Goal: Book appointment/travel/reservation

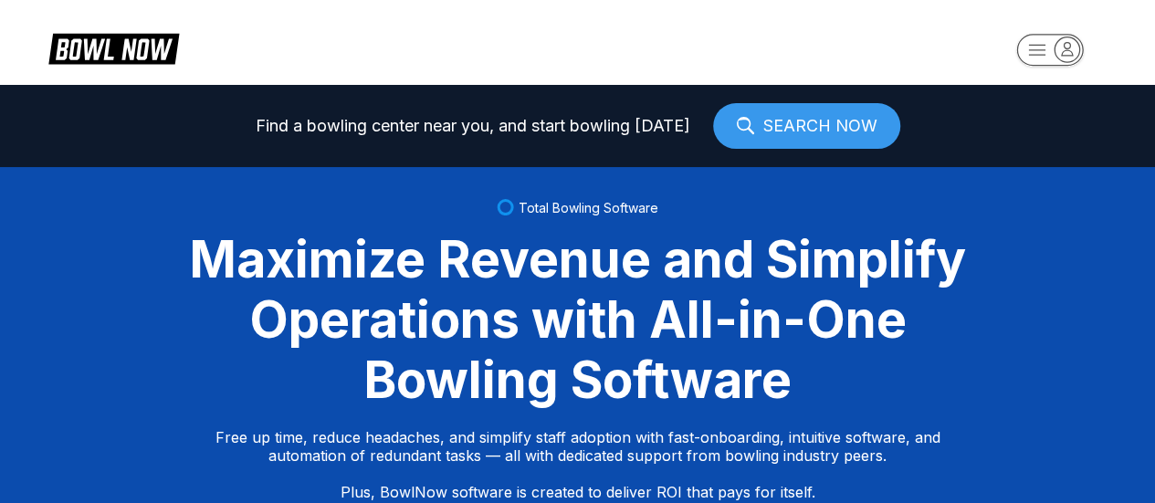
click at [1054, 56] on rect "button" at bounding box center [1049, 50] width 67 height 32
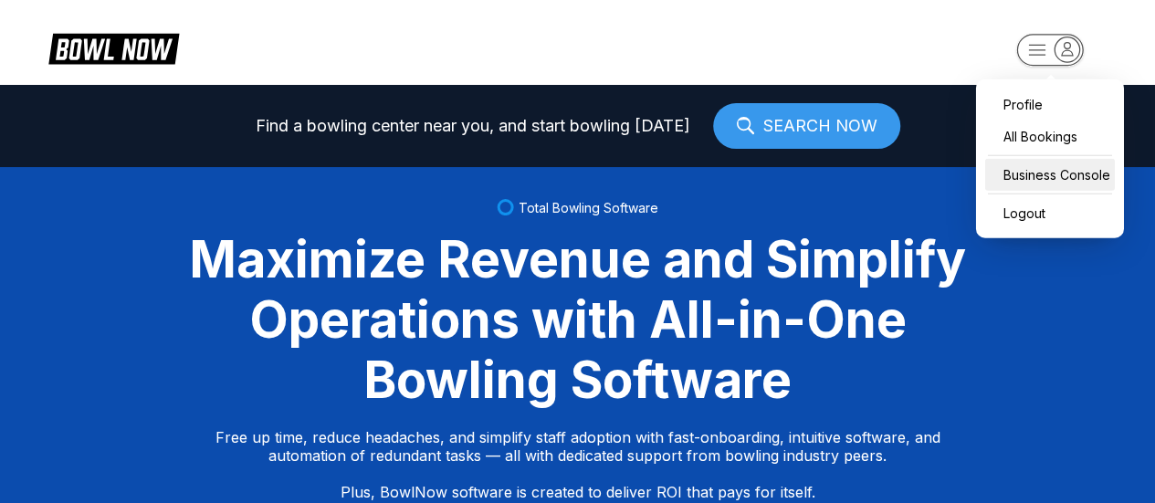
click at [1029, 165] on div "Business Console" at bounding box center [1050, 175] width 130 height 32
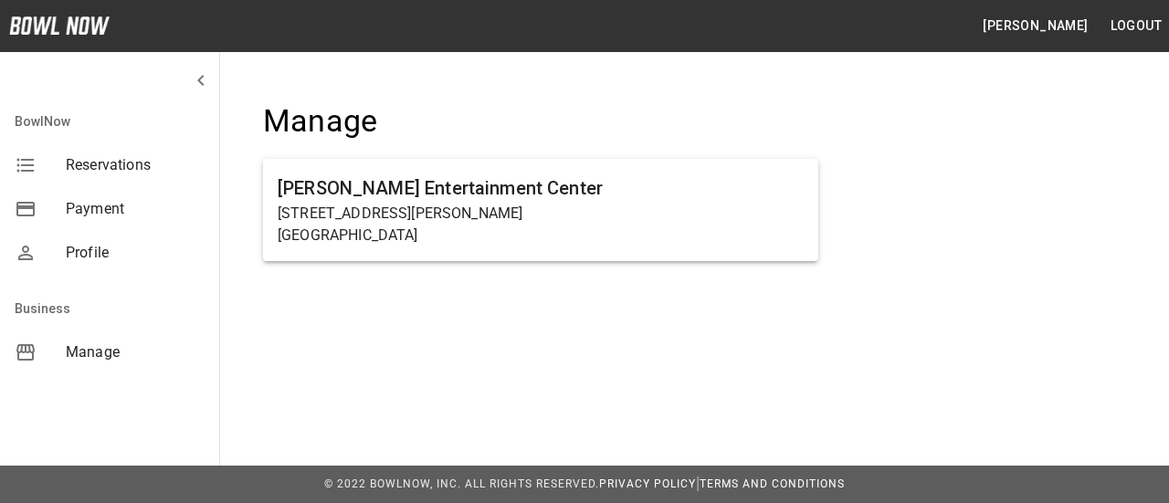
click at [73, 351] on span "Manage" at bounding box center [135, 353] width 139 height 22
click at [98, 349] on span "Manage" at bounding box center [135, 353] width 139 height 22
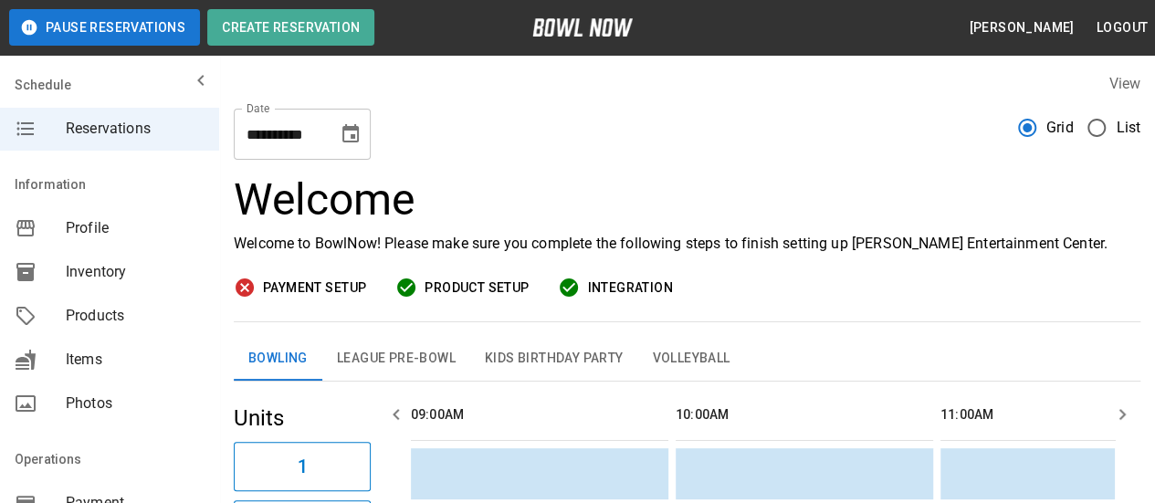
scroll to position [0, 794]
click at [356, 128] on icon "Choose date, selected date is Sep 18, 2025" at bounding box center [350, 133] width 16 height 18
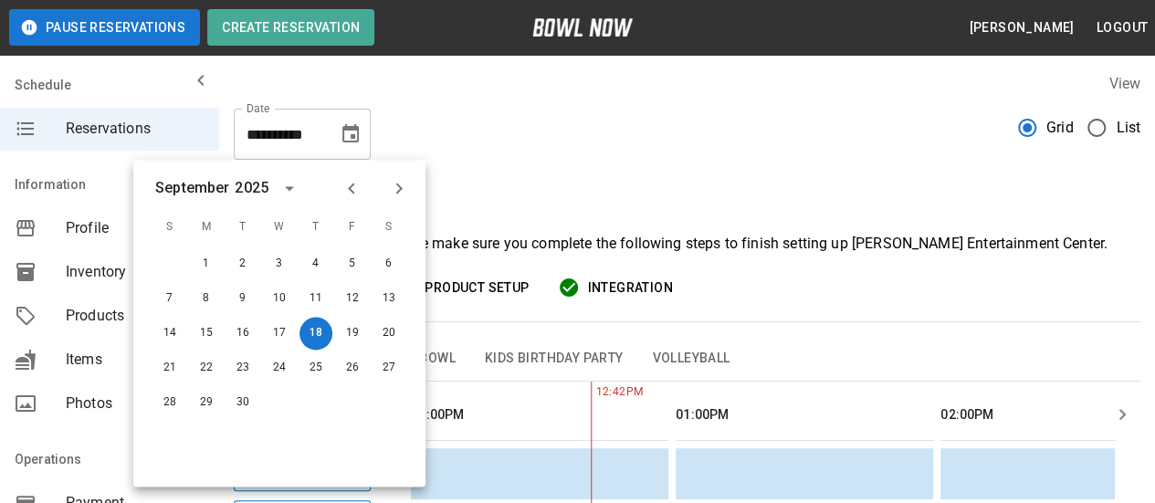
click at [403, 187] on icon "Next month" at bounding box center [399, 188] width 22 height 22
click at [389, 269] on button "6" at bounding box center [389, 263] width 33 height 33
type input "**********"
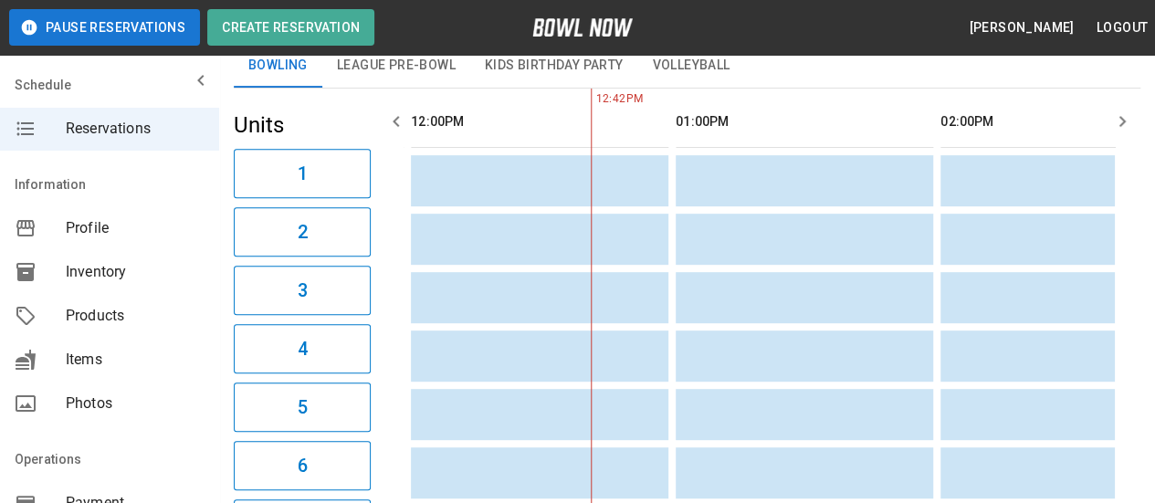
scroll to position [103, 0]
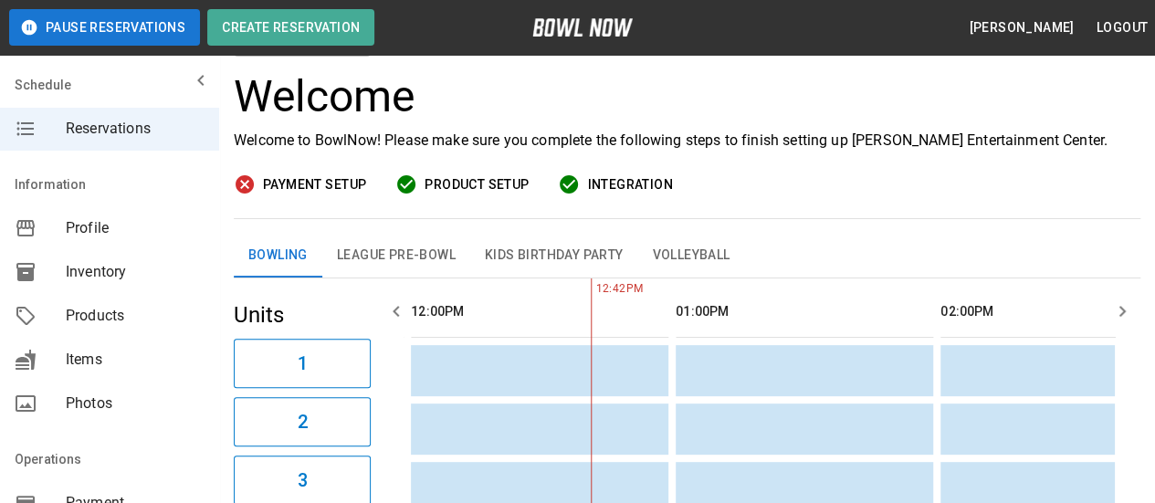
click at [399, 311] on icon "button" at bounding box center [396, 311] width 22 height 22
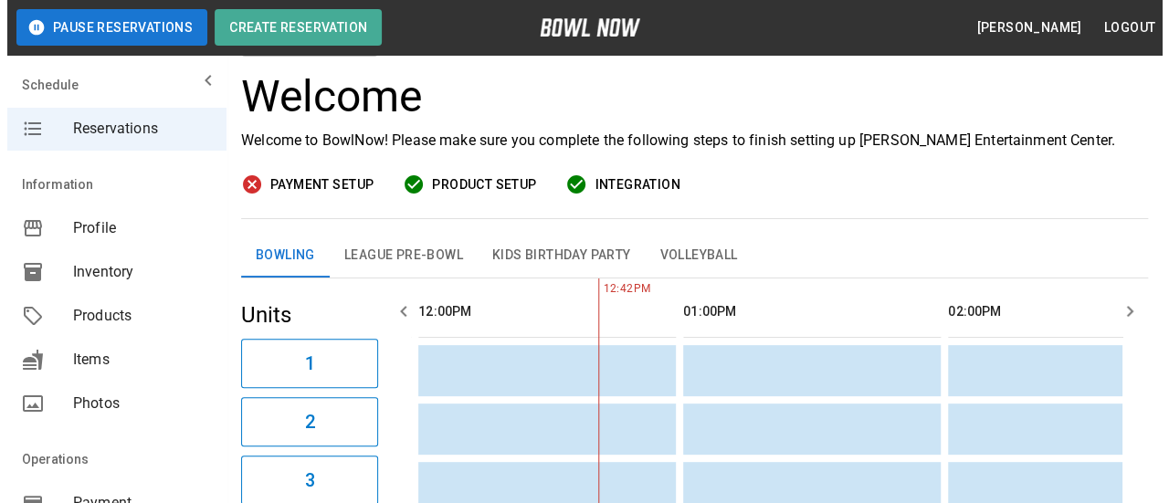
scroll to position [0, 530]
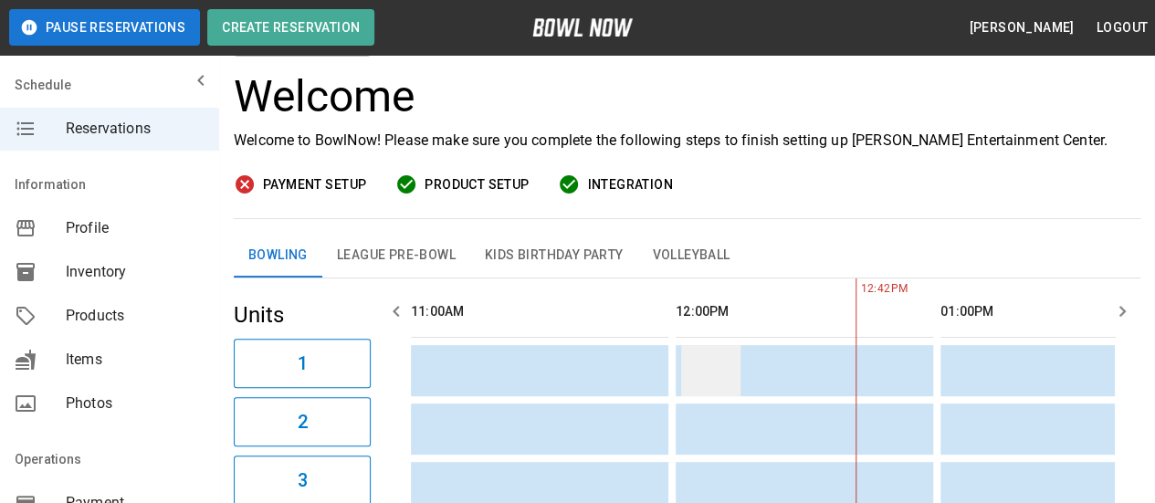
click at [704, 372] on td "sticky table" at bounding box center [710, 370] width 59 height 51
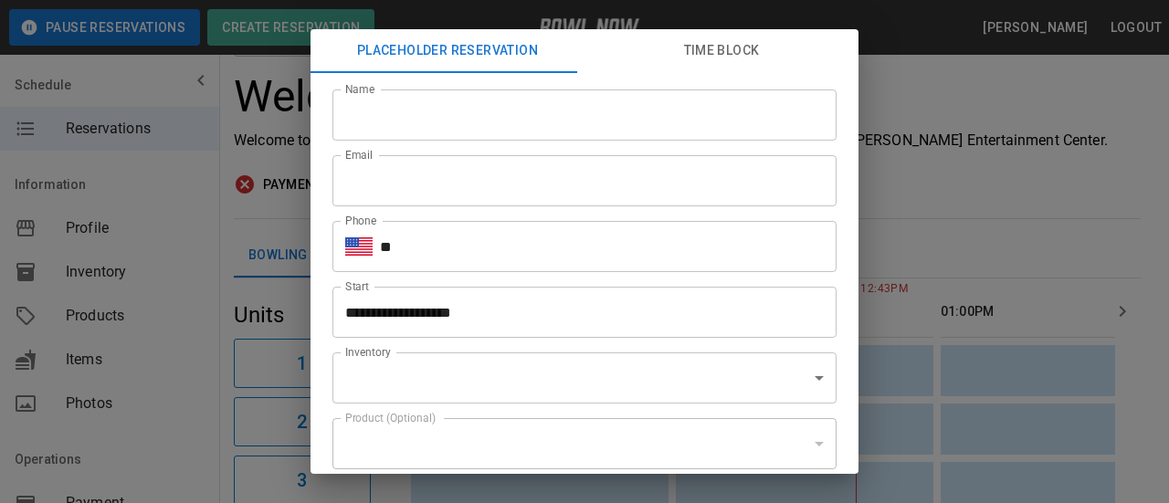
type input "**********"
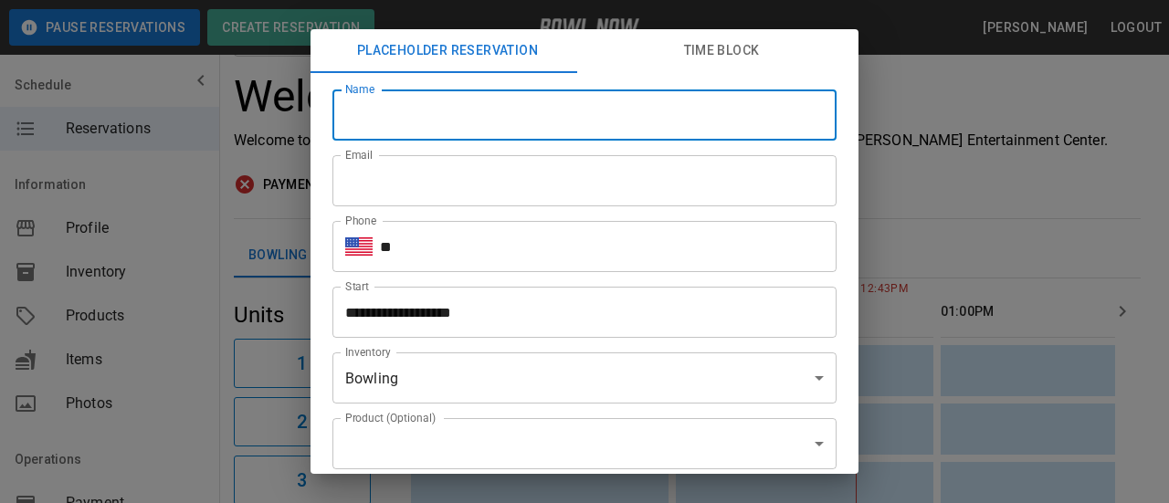
click at [550, 127] on input "Name" at bounding box center [584, 114] width 504 height 51
type input "*****"
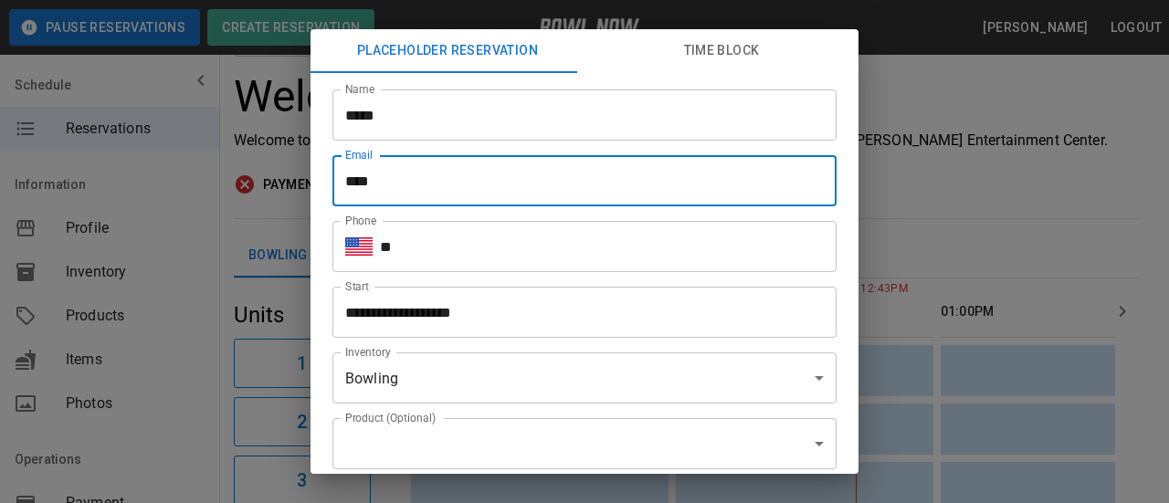
type input "**********"
click at [464, 252] on input "**" at bounding box center [608, 246] width 457 height 51
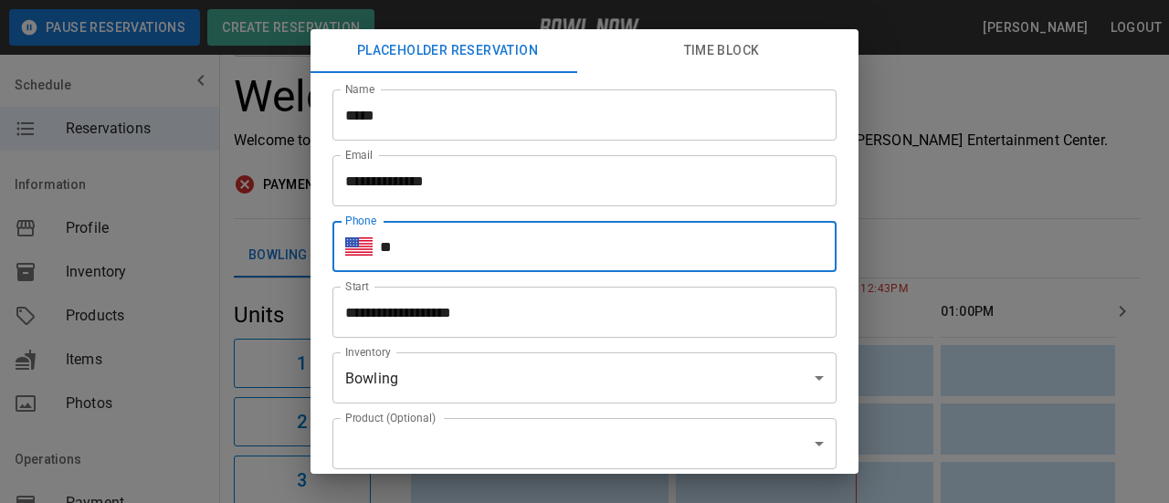
type input "**********"
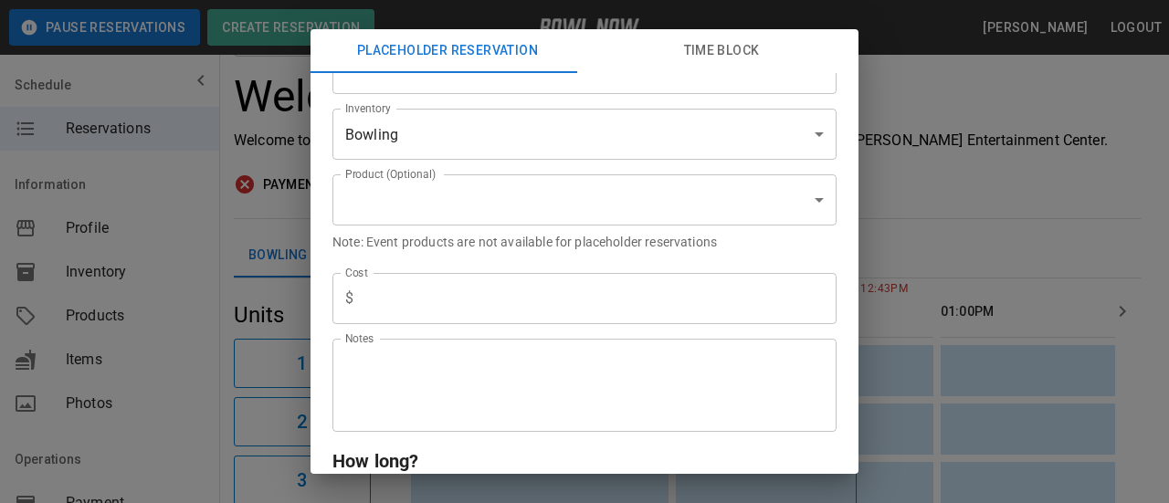
scroll to position [274, 0]
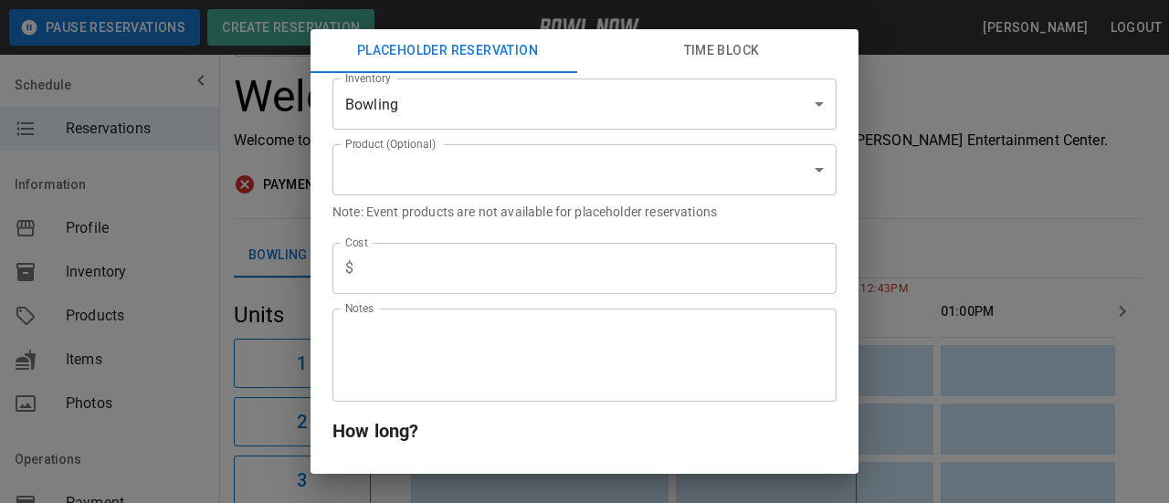
click at [476, 277] on input "text" at bounding box center [599, 268] width 476 height 51
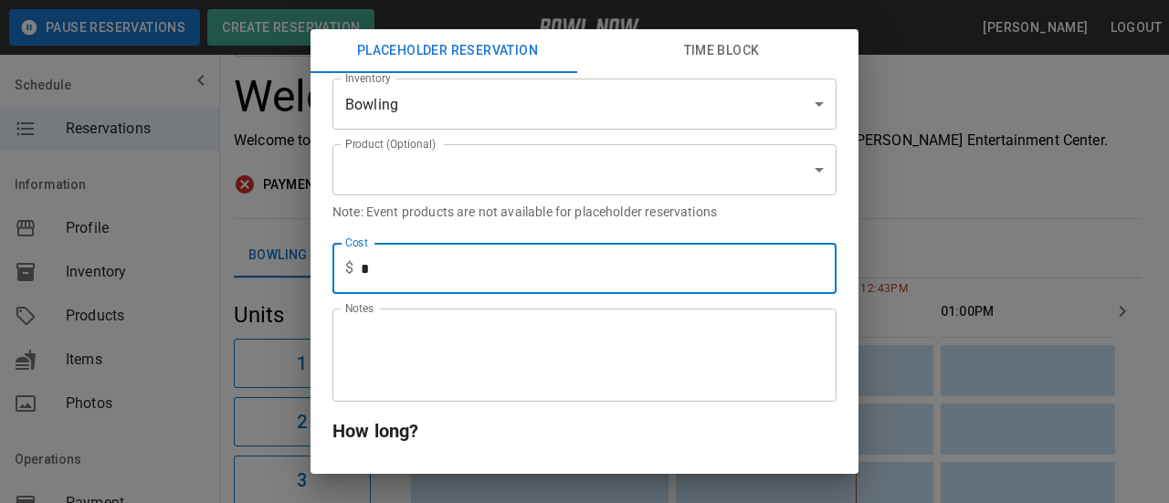
type input "*"
click at [415, 326] on textarea "Notes" at bounding box center [584, 355] width 479 height 63
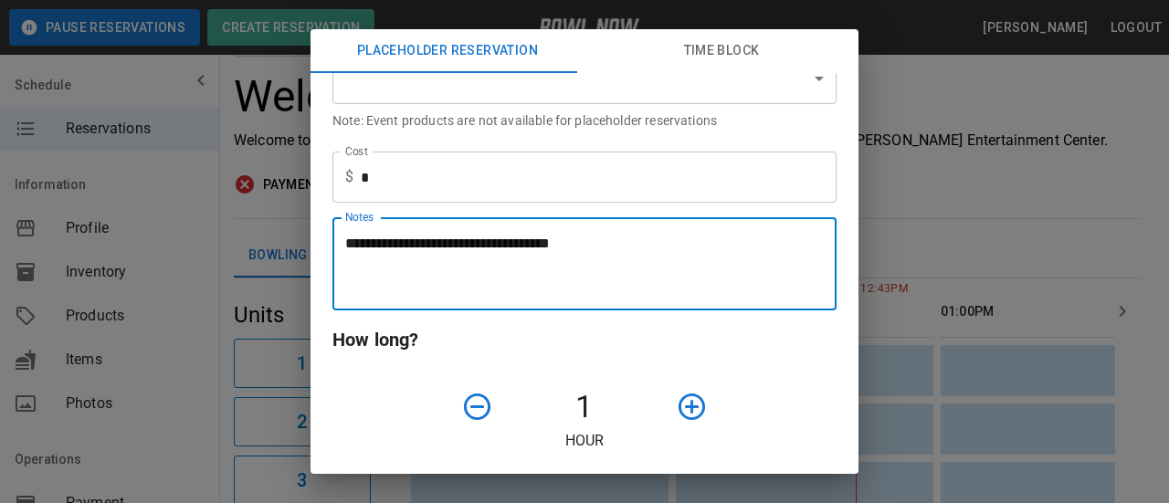
scroll to position [548, 0]
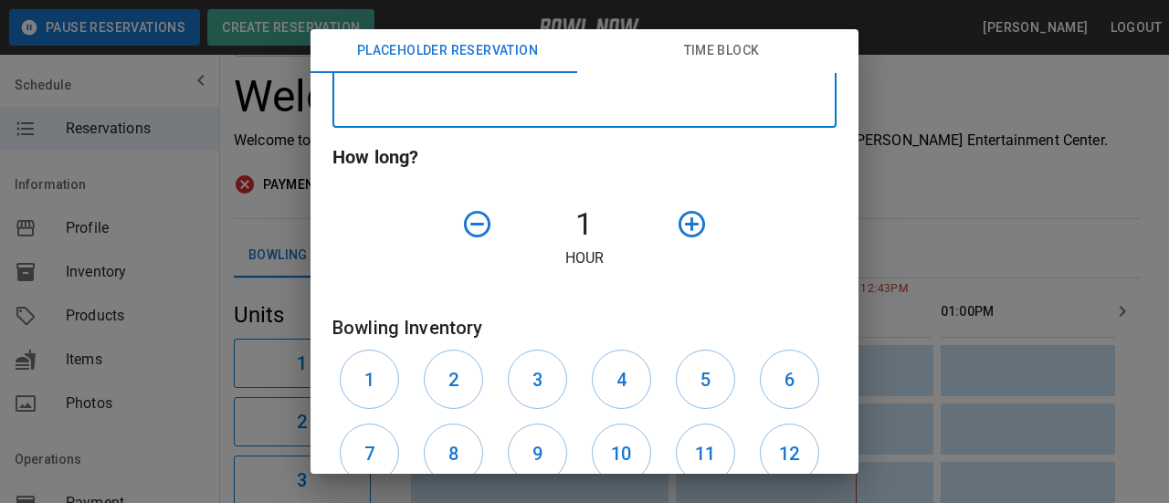
type textarea "**********"
click at [676, 227] on icon "button" at bounding box center [692, 224] width 32 height 32
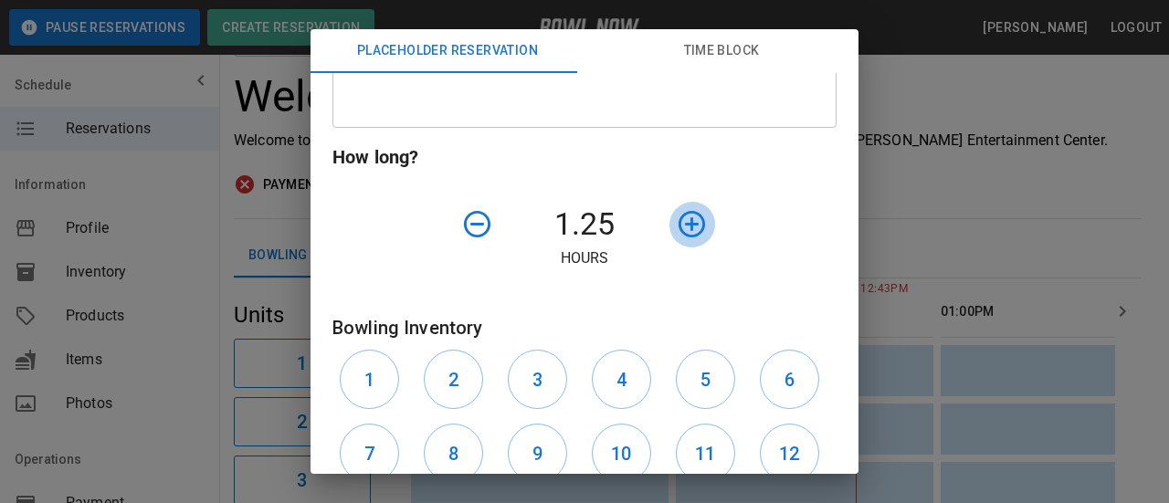
click at [679, 227] on icon "button" at bounding box center [692, 224] width 26 height 26
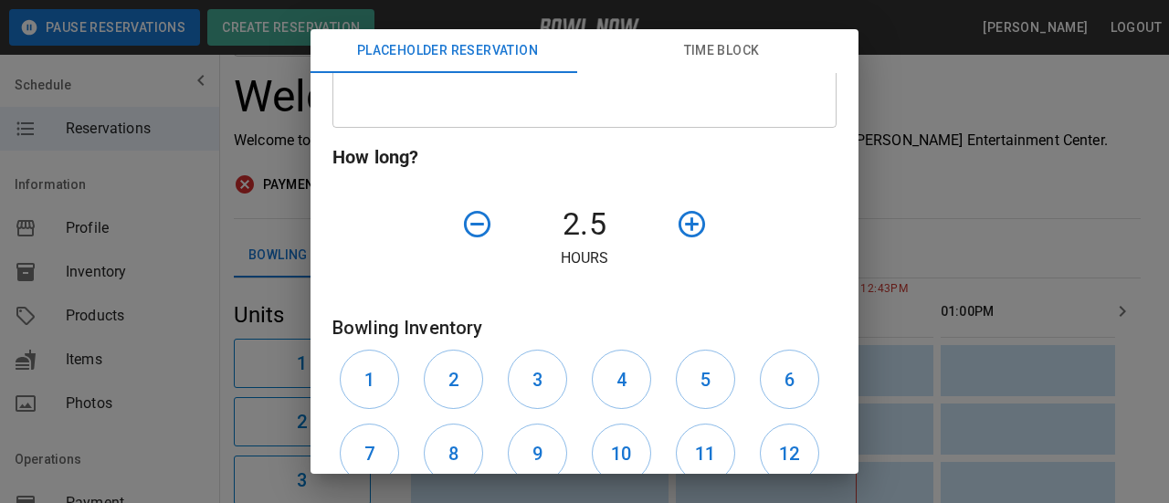
click at [679, 227] on icon "button" at bounding box center [692, 224] width 26 height 26
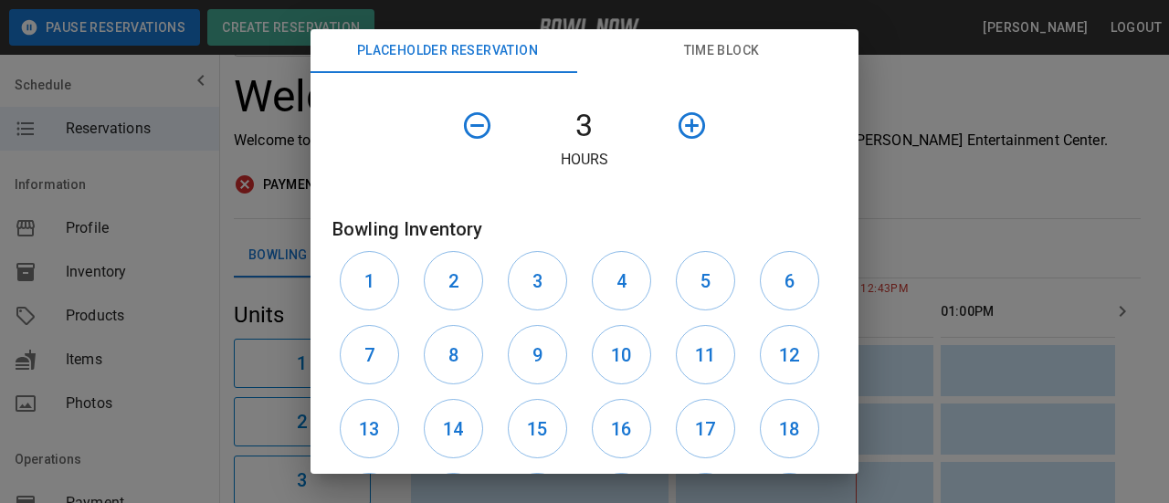
scroll to position [655, 0]
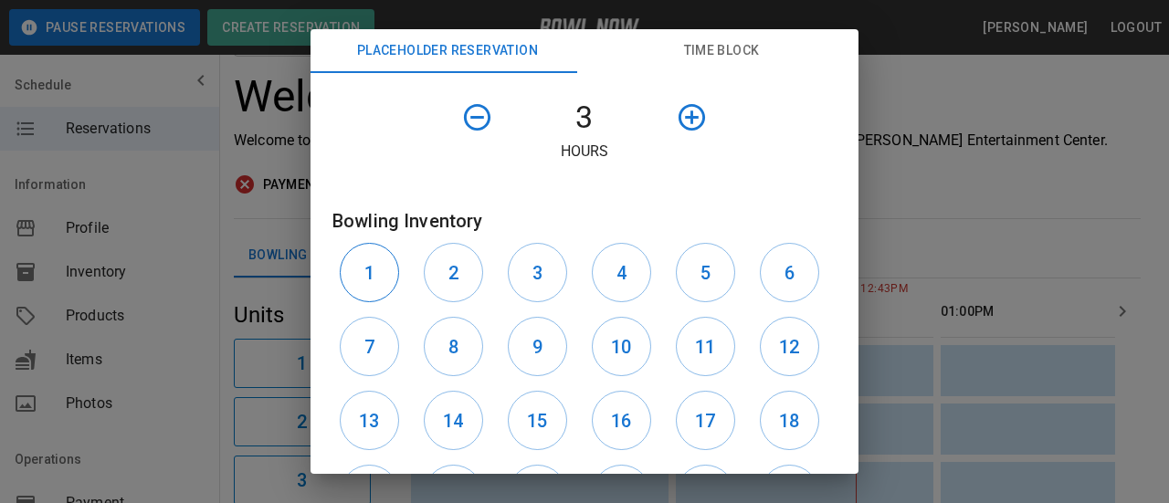
click at [382, 262] on button "1" at bounding box center [369, 272] width 59 height 59
click at [469, 283] on button "2" at bounding box center [453, 272] width 59 height 59
click at [520, 284] on button "3" at bounding box center [537, 272] width 59 height 59
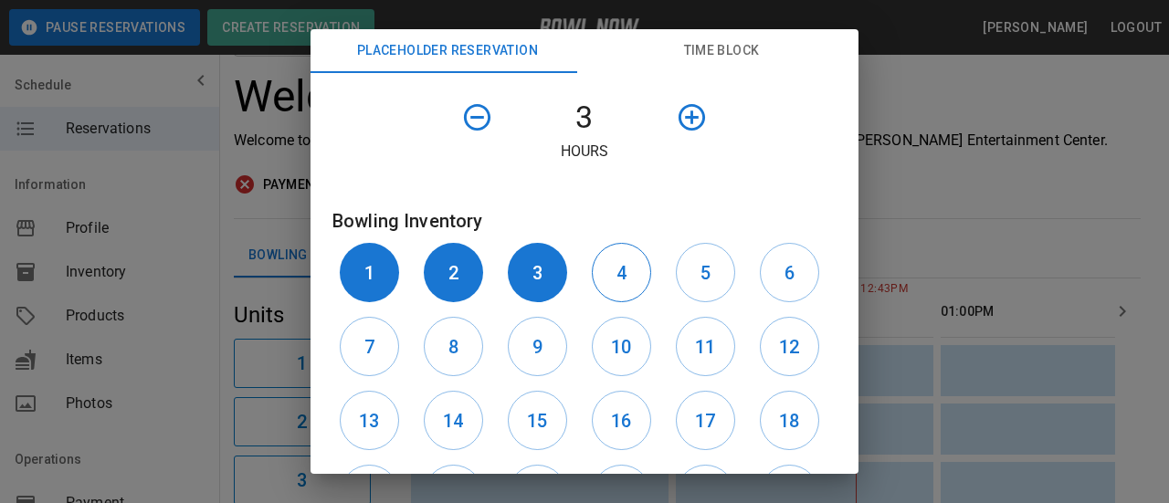
click at [593, 288] on button "4" at bounding box center [621, 272] width 59 height 59
drag, startPoint x: 680, startPoint y: 285, endPoint x: 760, endPoint y: 286, distance: 79.5
click at [682, 285] on button "5" at bounding box center [705, 272] width 59 height 59
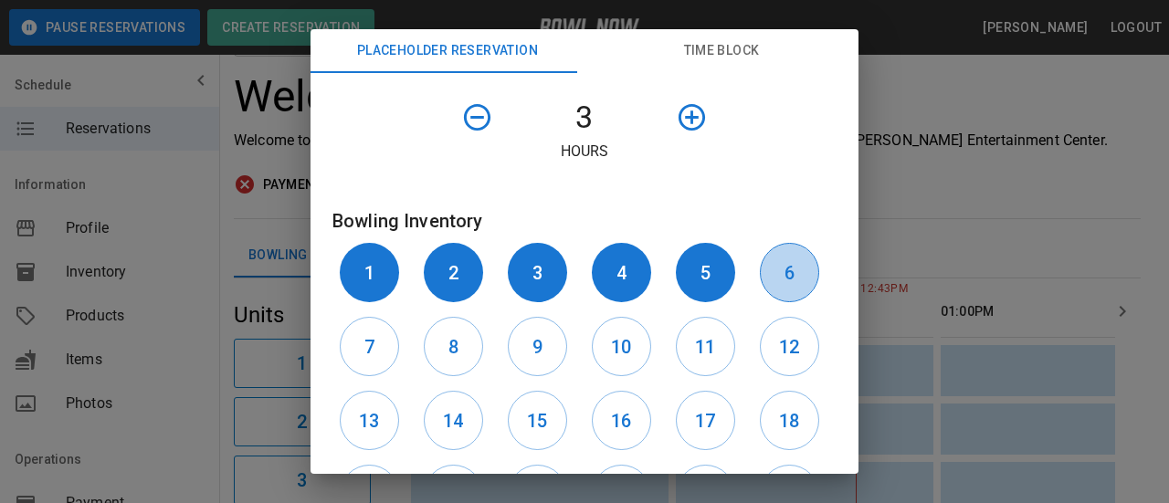
click at [784, 282] on h6 "6" at bounding box center [789, 272] width 10 height 29
click at [771, 331] on button "12" at bounding box center [789, 346] width 59 height 59
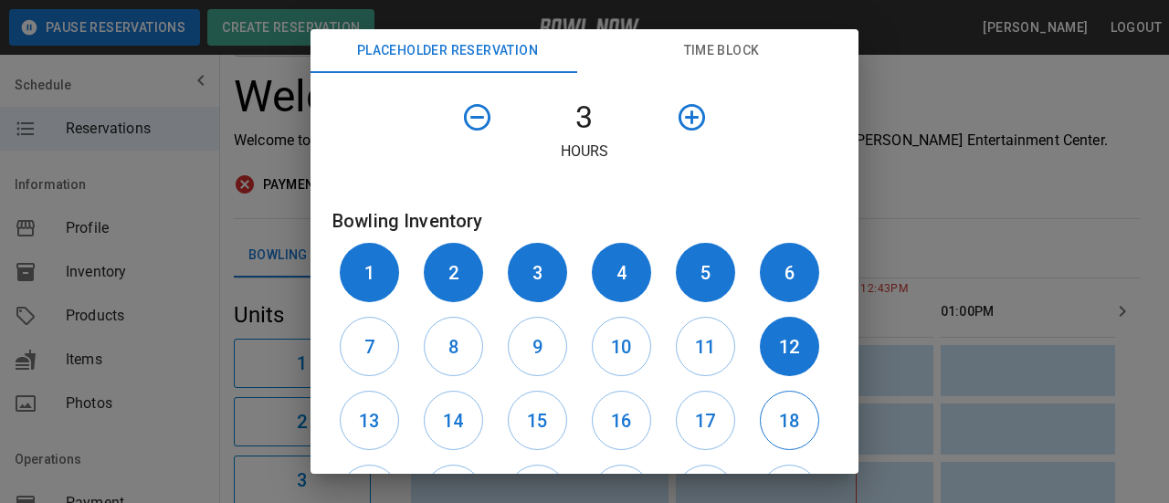
click at [779, 424] on h6 "18" at bounding box center [789, 420] width 20 height 29
click at [695, 420] on h6 "17" at bounding box center [705, 420] width 20 height 29
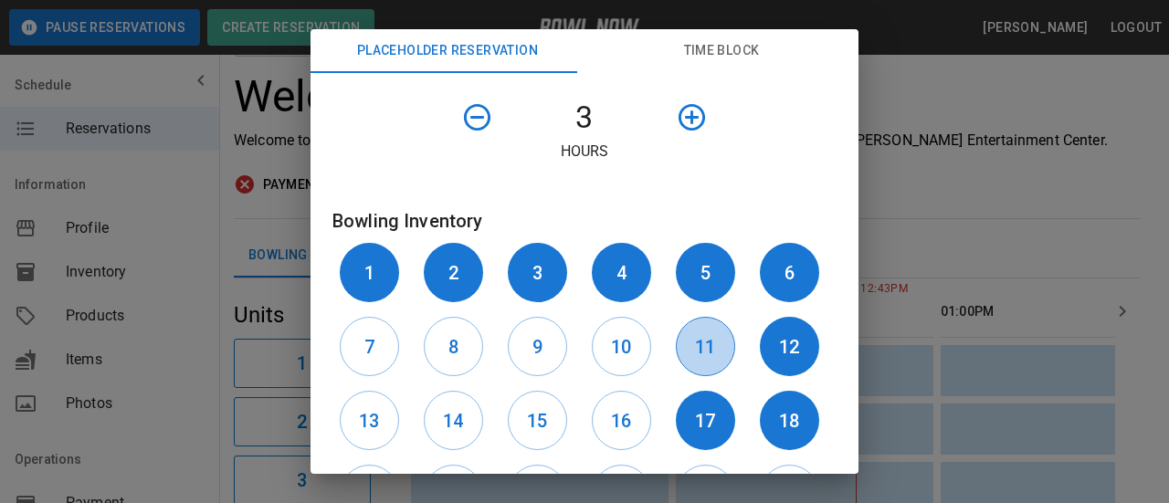
click at [689, 363] on button "11" at bounding box center [705, 346] width 59 height 59
click at [619, 346] on button "10" at bounding box center [621, 346] width 59 height 59
click at [514, 335] on button "9" at bounding box center [537, 346] width 59 height 59
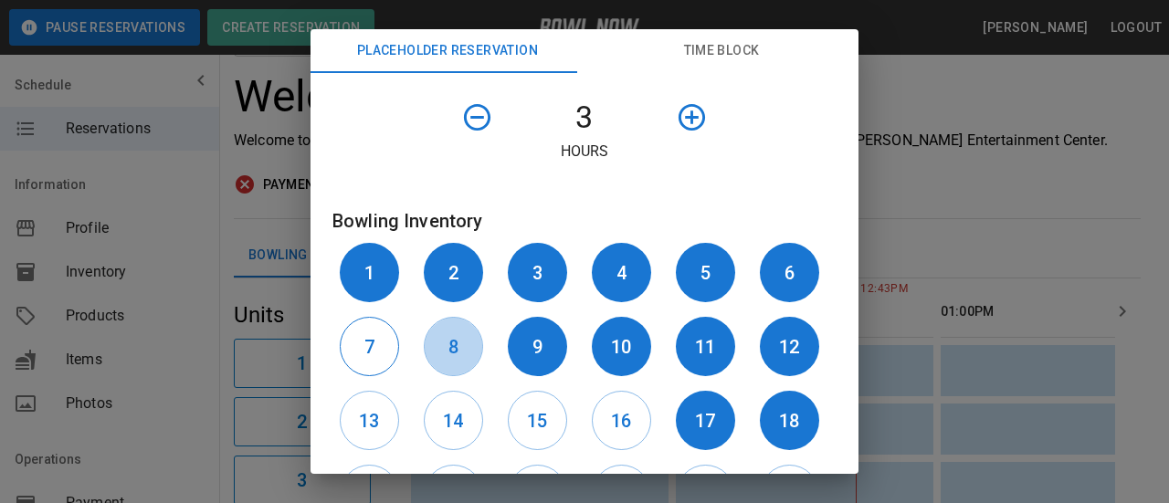
drag, startPoint x: 436, startPoint y: 337, endPoint x: 396, endPoint y: 341, distance: 39.4
click at [435, 337] on button "8" at bounding box center [453, 346] width 59 height 59
click at [374, 341] on button "7" at bounding box center [369, 346] width 59 height 59
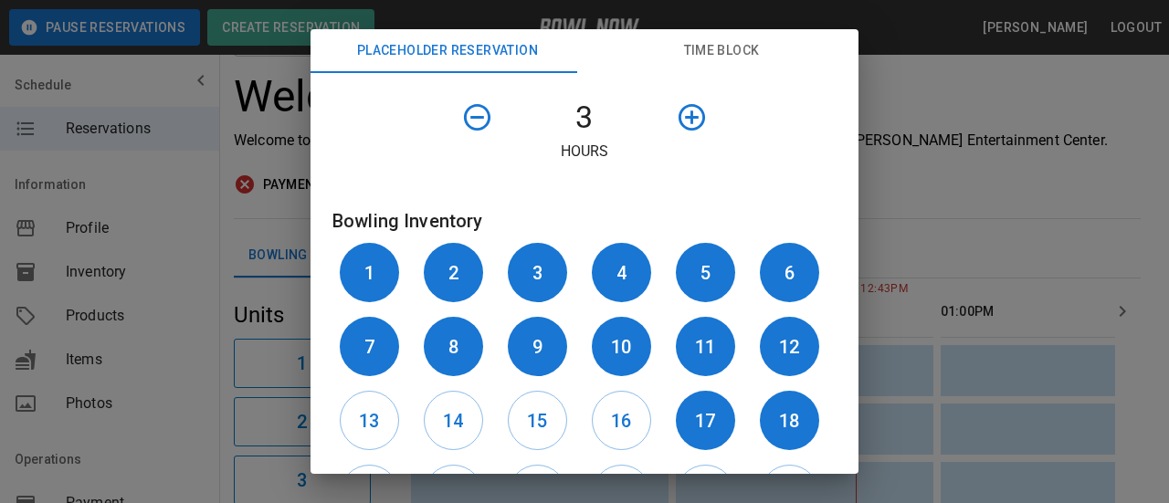
click at [385, 417] on button "13" at bounding box center [369, 420] width 59 height 59
click at [446, 426] on h6 "14" at bounding box center [453, 420] width 20 height 29
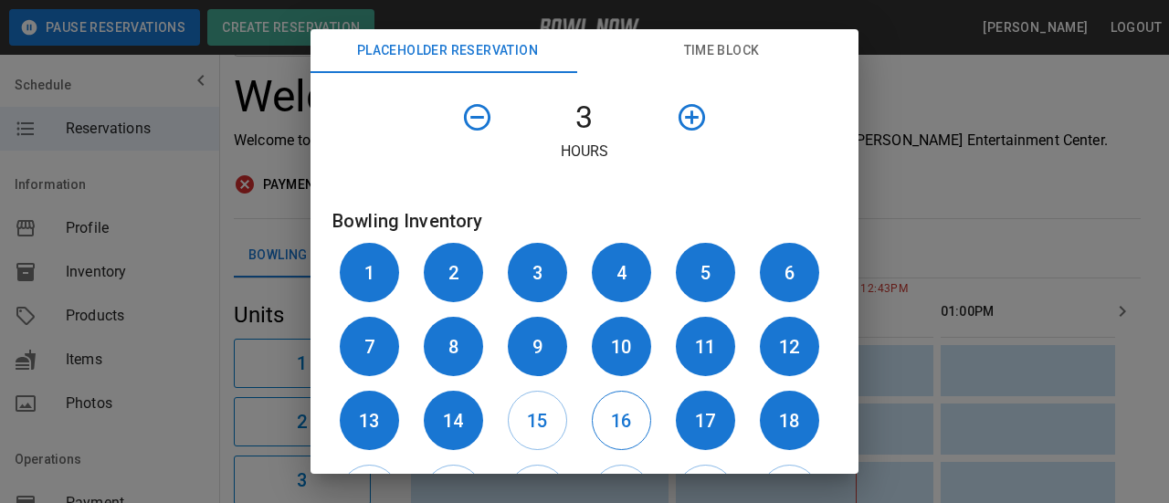
drag, startPoint x: 550, startPoint y: 430, endPoint x: 585, endPoint y: 430, distance: 35.6
click at [551, 430] on button "15" at bounding box center [537, 420] width 59 height 59
click at [617, 429] on h6 "16" at bounding box center [621, 420] width 20 height 29
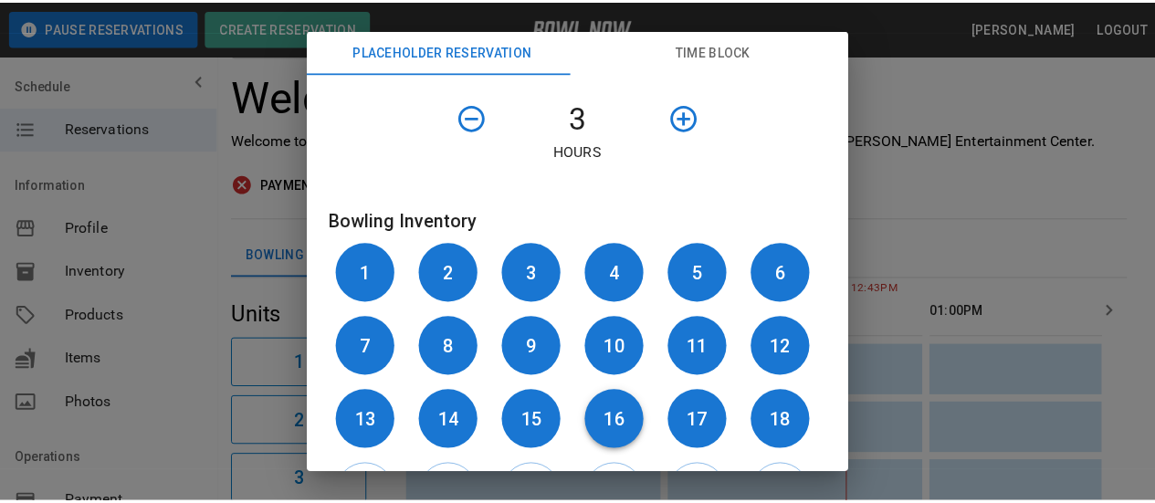
scroll to position [164, 0]
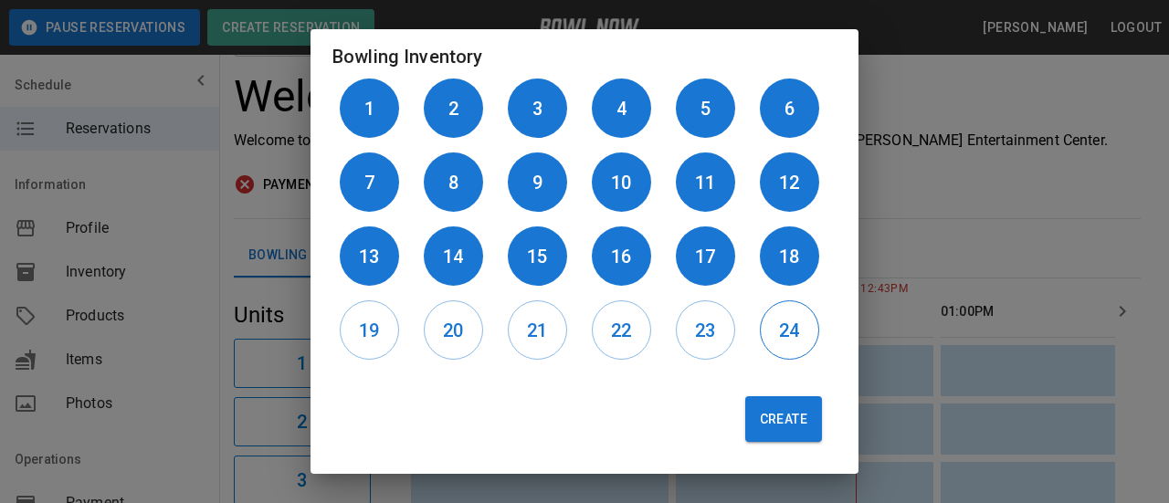
click at [760, 342] on button "24" at bounding box center [789, 329] width 59 height 59
click at [646, 358] on div "22" at bounding box center [626, 330] width 84 height 74
click at [695, 341] on h6 "23" at bounding box center [705, 330] width 20 height 29
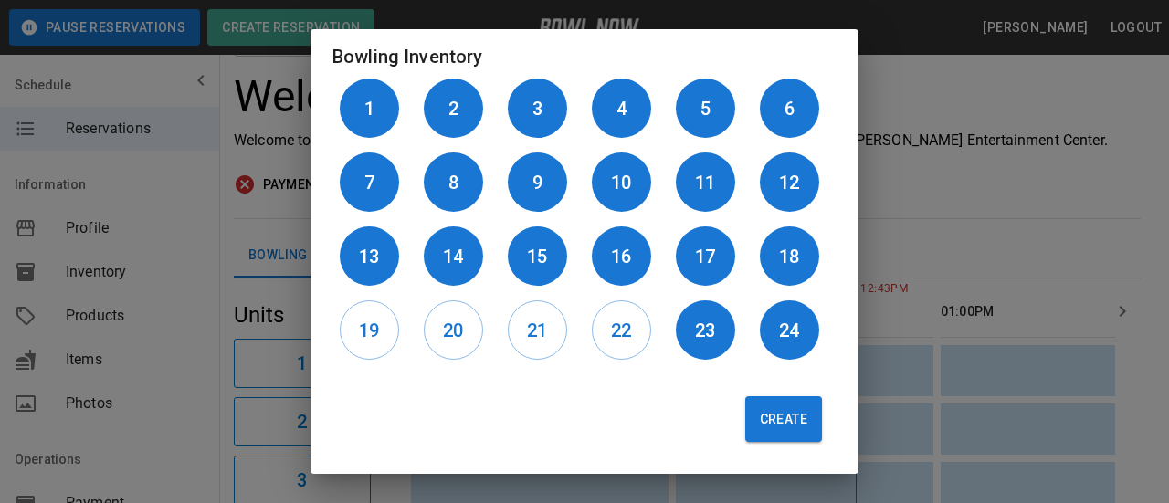
click at [584, 341] on div "22" at bounding box center [626, 330] width 84 height 74
click at [668, 336] on div "23" at bounding box center [710, 330] width 84 height 74
click at [611, 340] on h6 "22" at bounding box center [621, 330] width 20 height 29
drag, startPoint x: 511, startPoint y: 334, endPoint x: 462, endPoint y: 334, distance: 49.3
click at [511, 334] on button "21" at bounding box center [537, 329] width 59 height 59
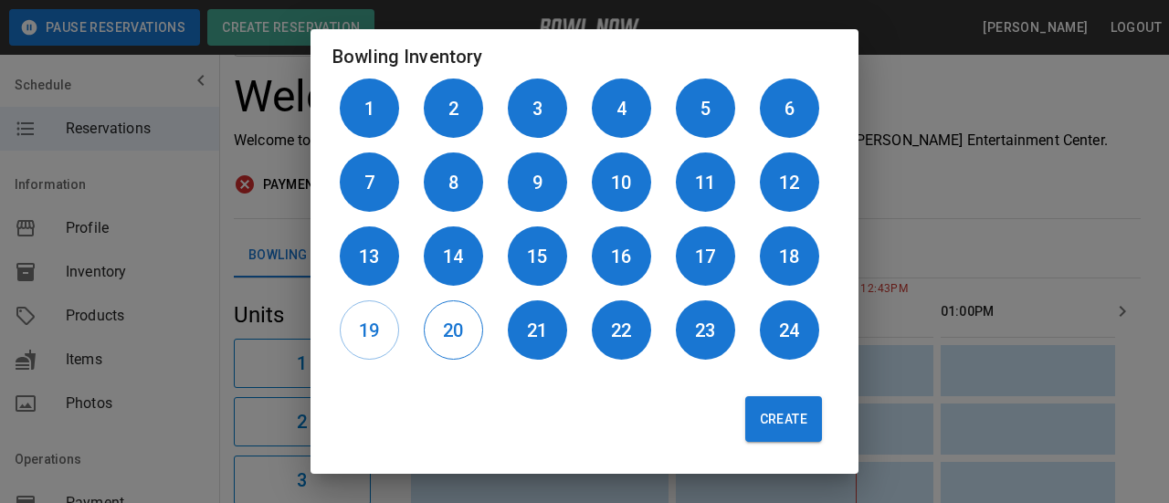
click at [443, 331] on h6 "20" at bounding box center [453, 330] width 20 height 29
click at [367, 342] on h6 "19" at bounding box center [369, 330] width 20 height 29
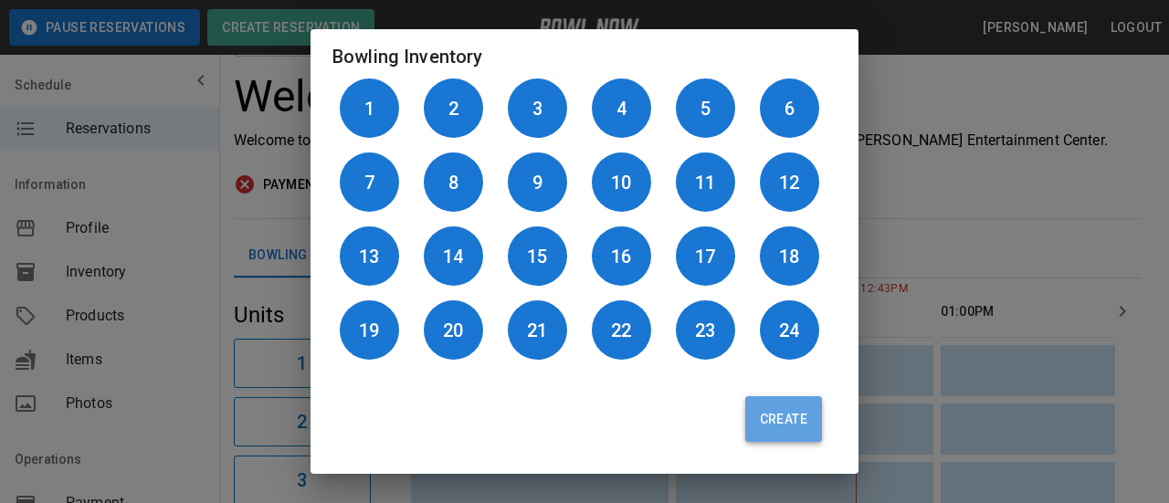
click at [780, 434] on button "Create" at bounding box center [783, 419] width 77 height 46
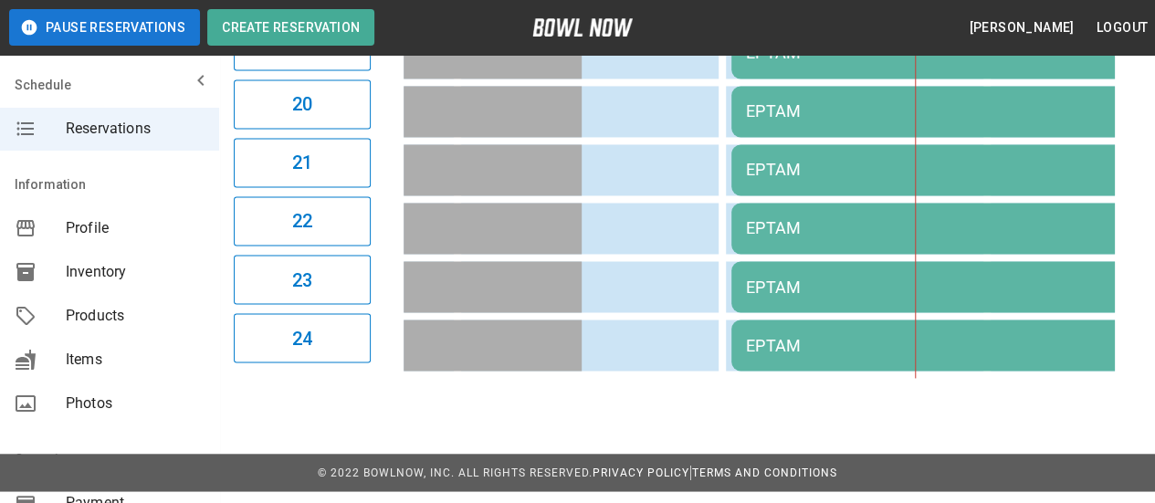
scroll to position [0, 0]
